Goal: Task Accomplishment & Management: Complete application form

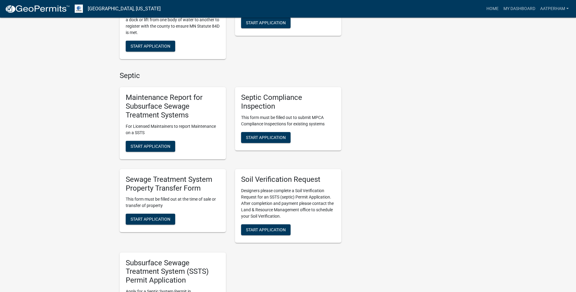
scroll to position [365, 0]
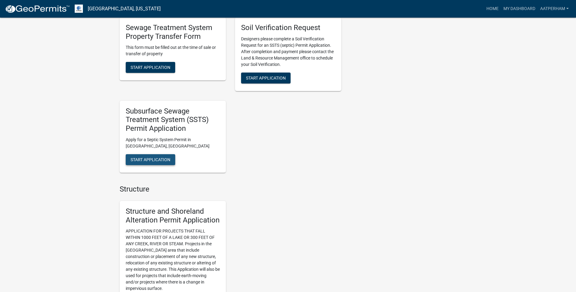
click at [168, 156] on button "Start Application" at bounding box center [151, 159] width 50 height 11
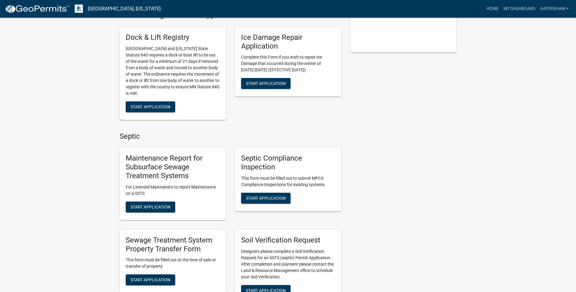
scroll to position [243, 0]
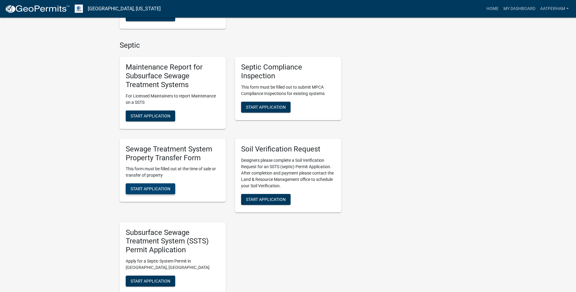
click at [159, 187] on span "Start Application" at bounding box center [151, 189] width 40 height 5
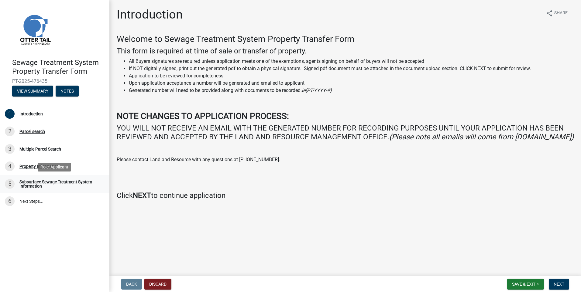
click at [48, 180] on div "Subsurface Sewage Treatment System Information" at bounding box center [59, 184] width 80 height 9
click at [60, 181] on div "Subsurface Sewage Treatment System Information" at bounding box center [59, 184] width 80 height 9
click at [32, 164] on div "Property Information" at bounding box center [39, 166] width 40 height 4
click at [33, 189] on div "5 Subsurface Sewage Treatment System Information" at bounding box center [52, 184] width 95 height 10
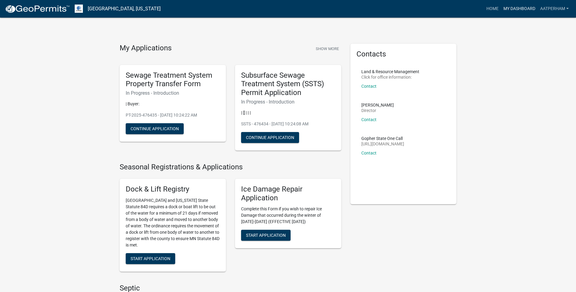
click at [524, 9] on link "My Dashboard" at bounding box center [519, 9] width 37 height 12
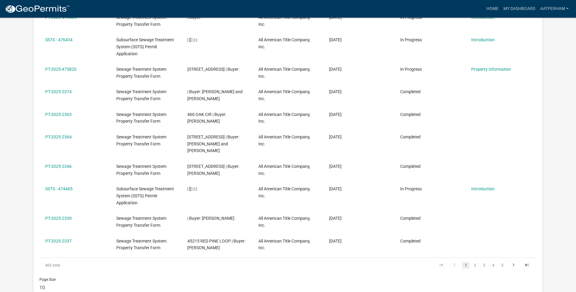
scroll to position [202, 0]
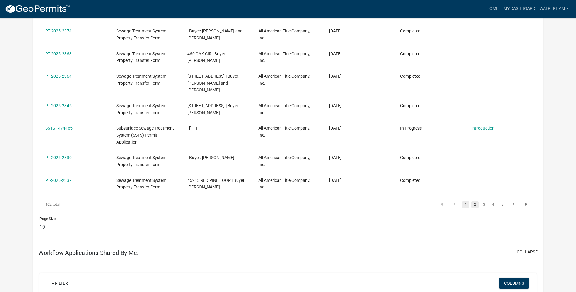
click at [477, 201] on link "2" at bounding box center [474, 204] width 7 height 7
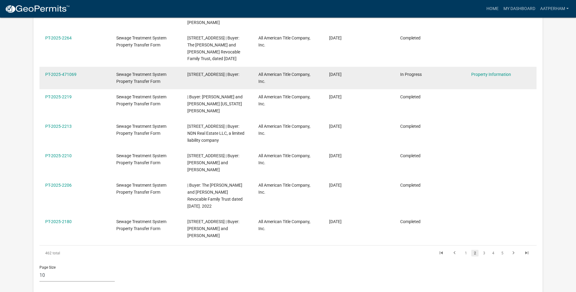
scroll to position [50, 0]
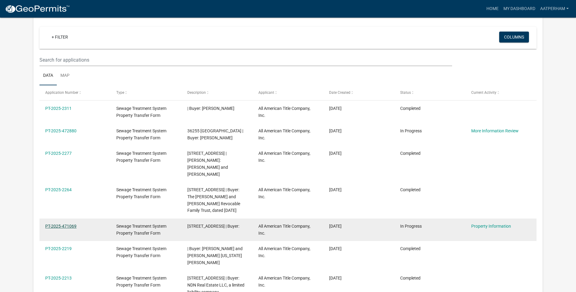
click at [63, 224] on link "PT-2025-471069" at bounding box center [60, 226] width 31 height 5
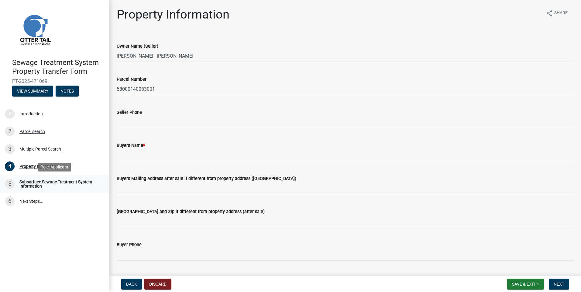
click at [36, 185] on div "Subsurface Sewage Treatment System Information" at bounding box center [59, 184] width 80 height 9
click at [38, 36] on img at bounding box center [35, 29] width 46 height 46
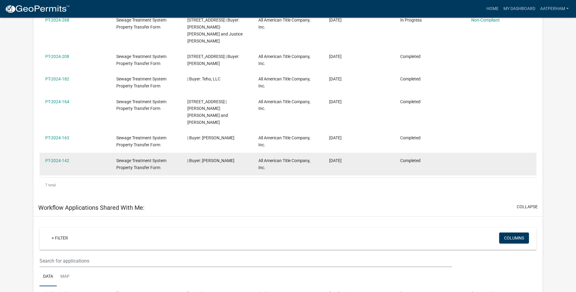
scroll to position [597, 0]
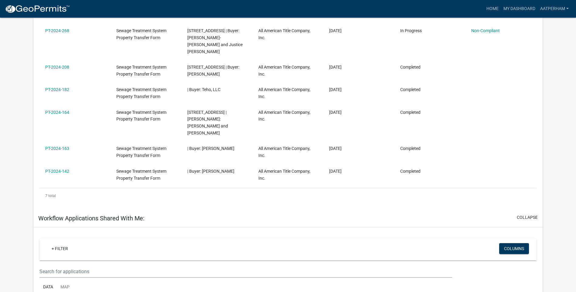
click at [57, 169] on link "PT-2024-142" at bounding box center [57, 171] width 24 height 5
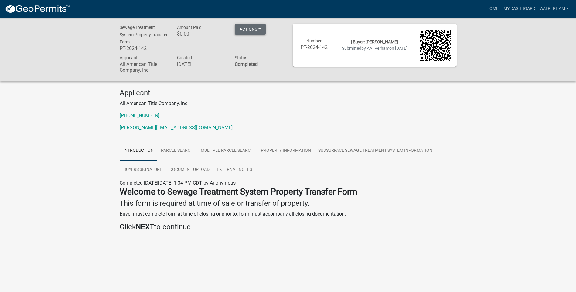
click at [250, 28] on button "Actions" at bounding box center [250, 29] width 31 height 11
click at [258, 45] on link "Printer Friendly" at bounding box center [259, 45] width 49 height 15
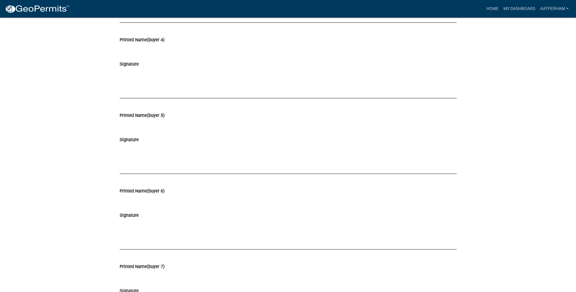
scroll to position [1458, 0]
